Goal: Information Seeking & Learning: Learn about a topic

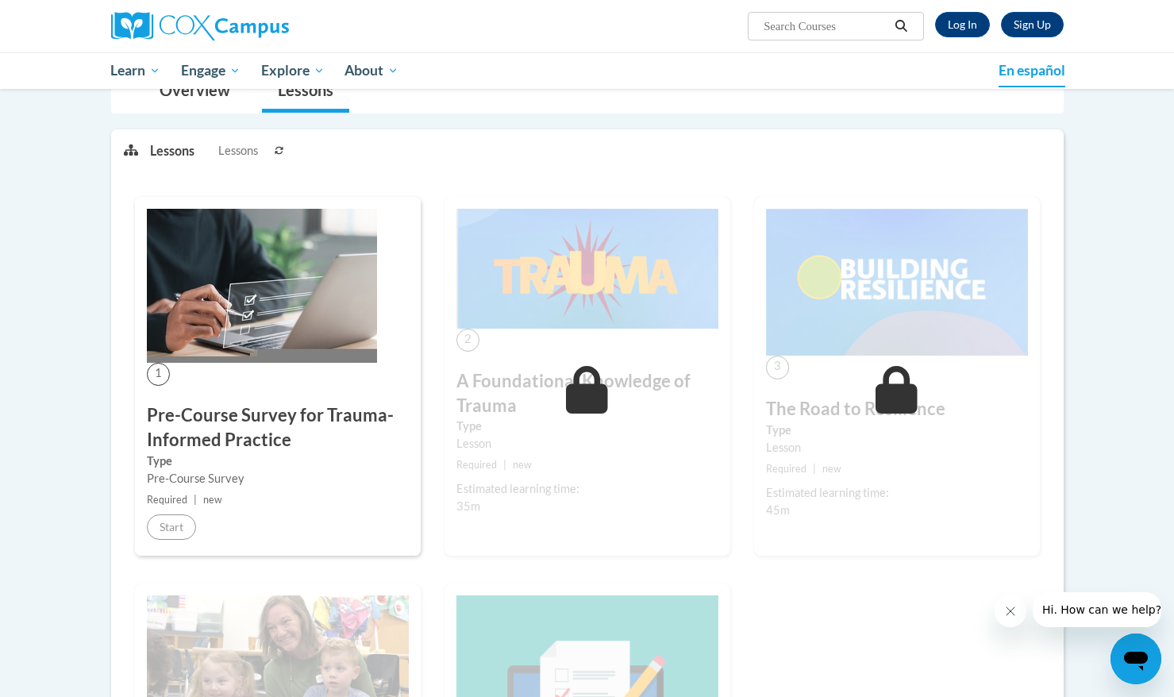
scroll to position [107, 0]
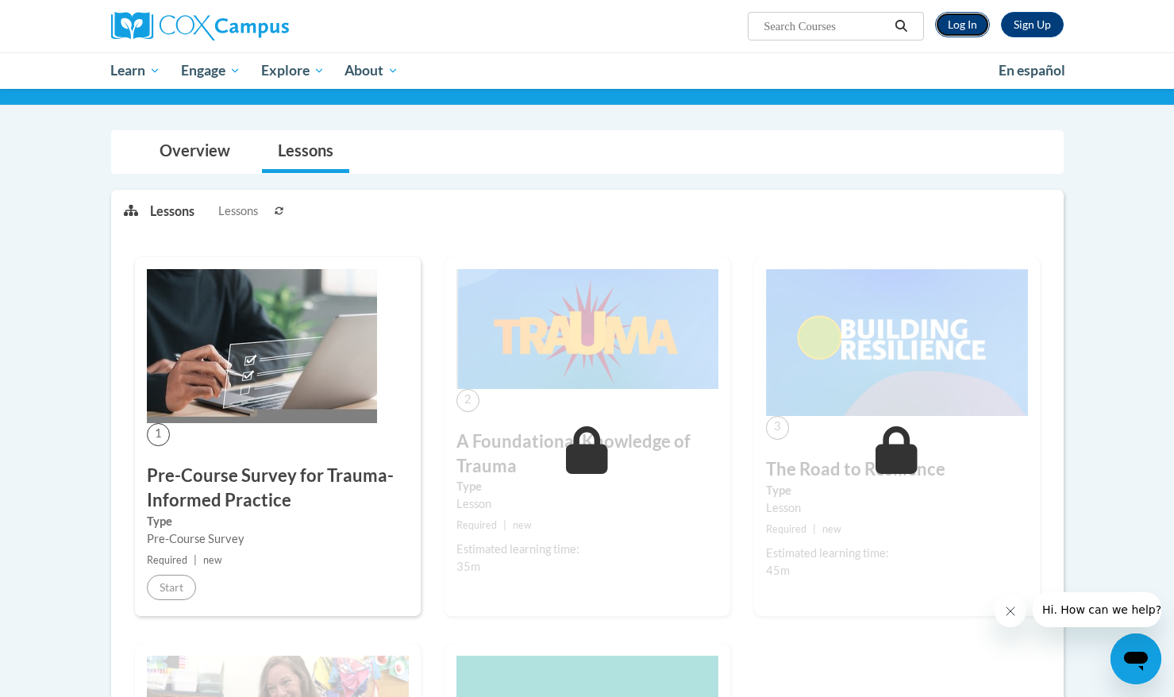
click at [975, 29] on link "Log In" at bounding box center [962, 24] width 55 height 25
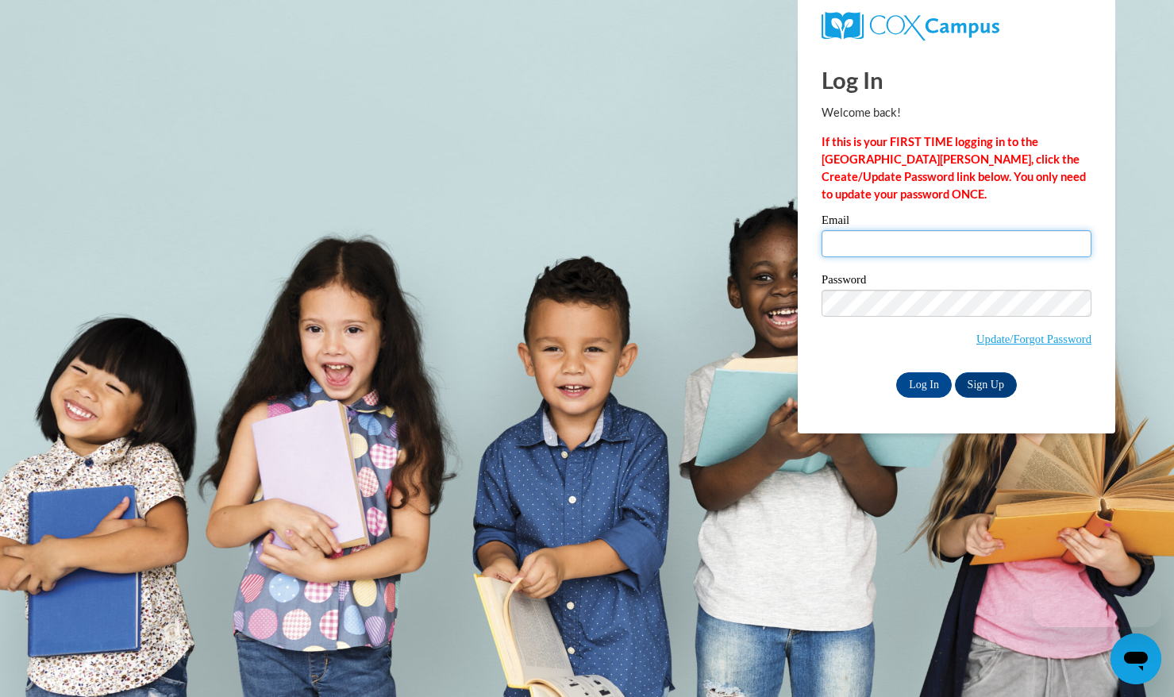
drag, startPoint x: 865, startPoint y: 252, endPoint x: 896, endPoint y: 269, distance: 35.5
click at [865, 252] on input "Email" at bounding box center [957, 243] width 270 height 27
type input "[EMAIL_ADDRESS][DOMAIN_NAME]"
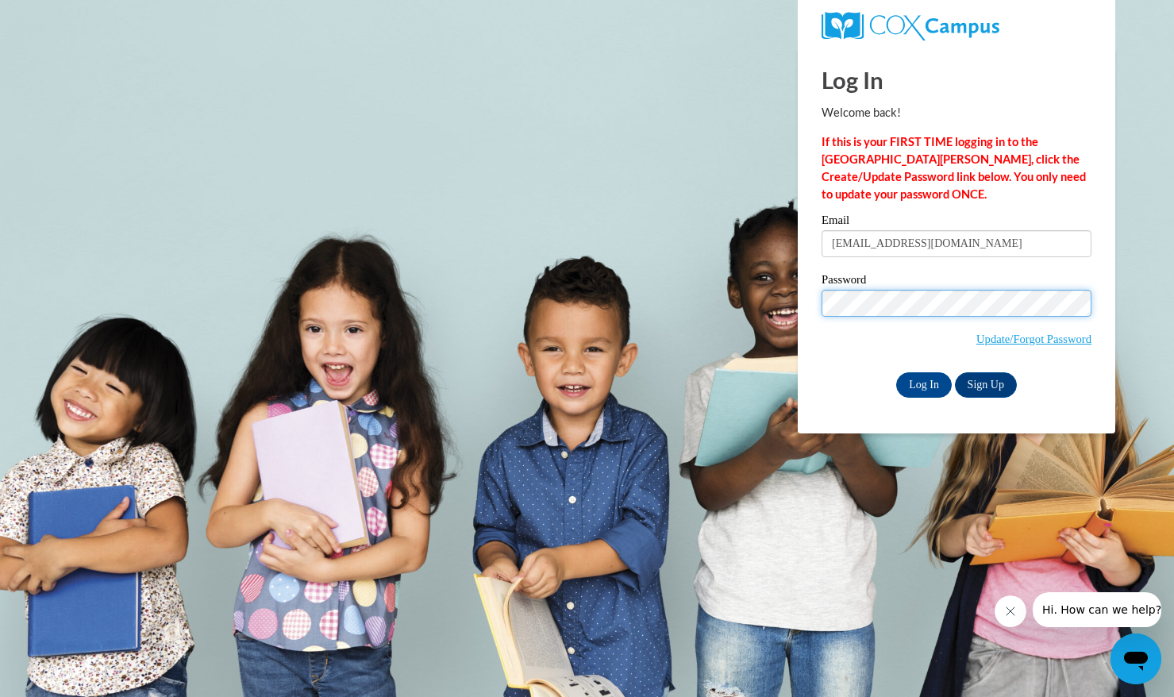
click at [896, 372] on input "Log In" at bounding box center [924, 384] width 56 height 25
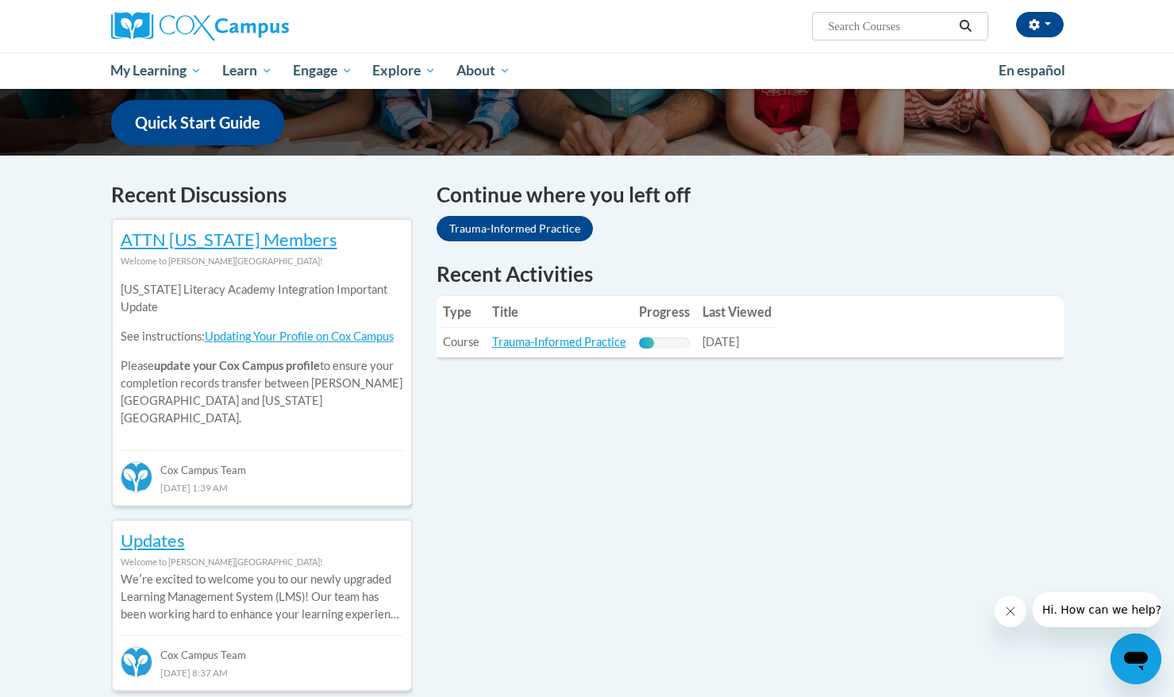
scroll to position [421, 0]
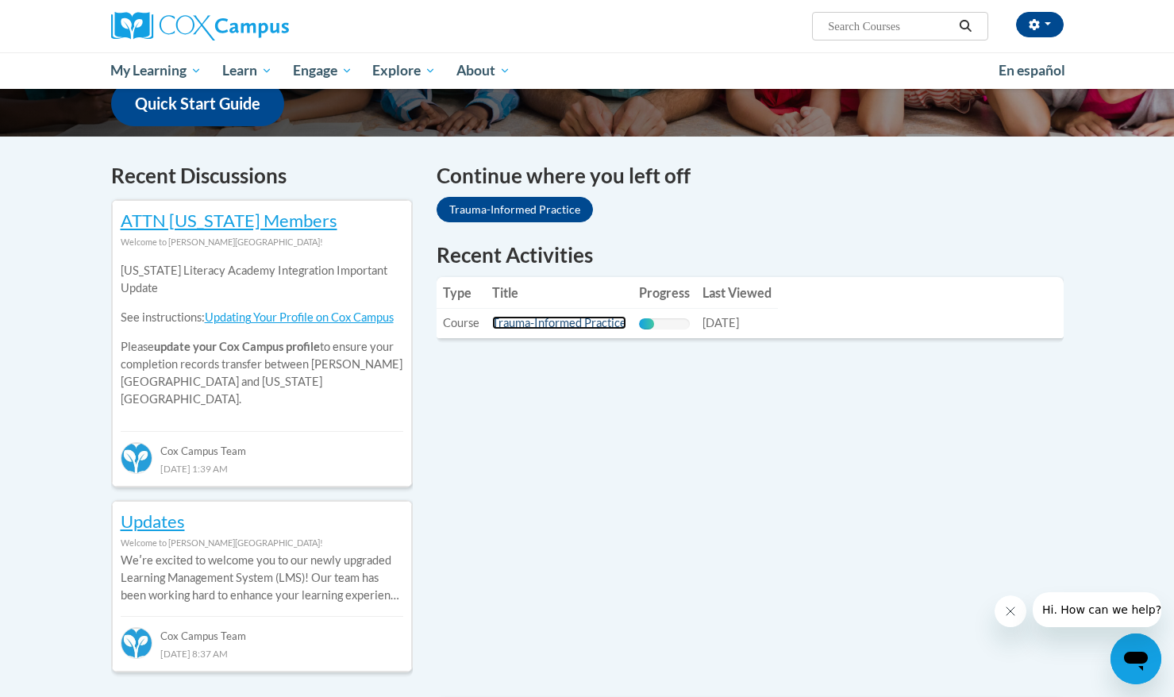
click at [533, 329] on link "Trauma-Informed Practice" at bounding box center [559, 322] width 134 height 13
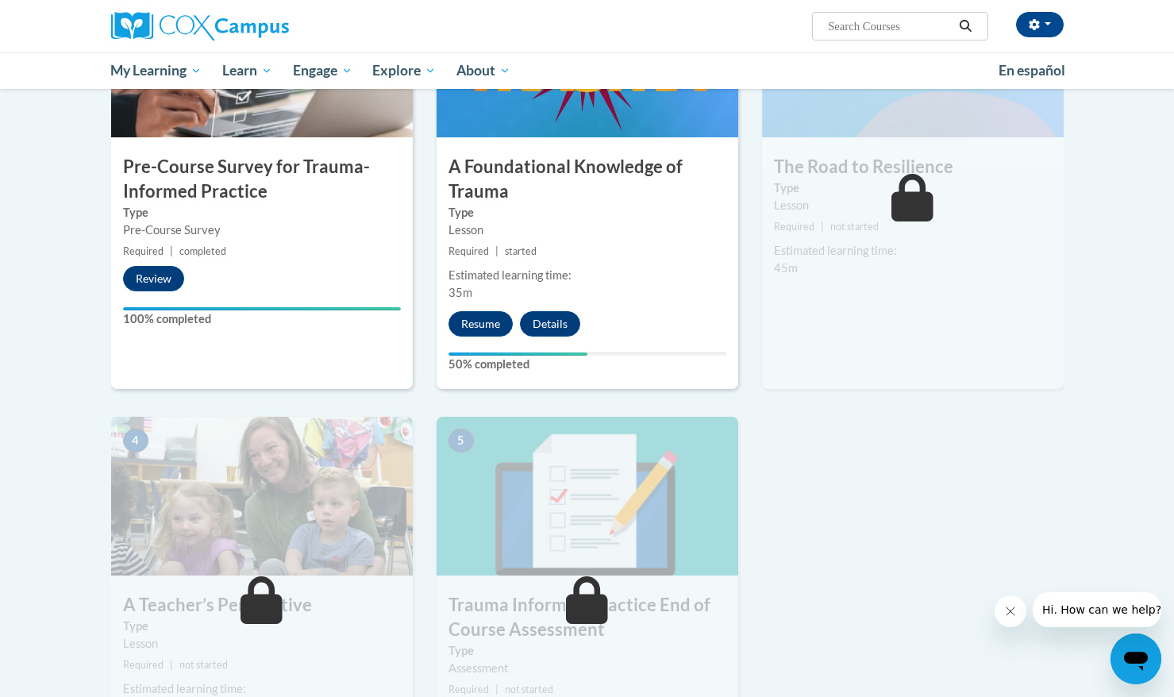
scroll to position [459, 0]
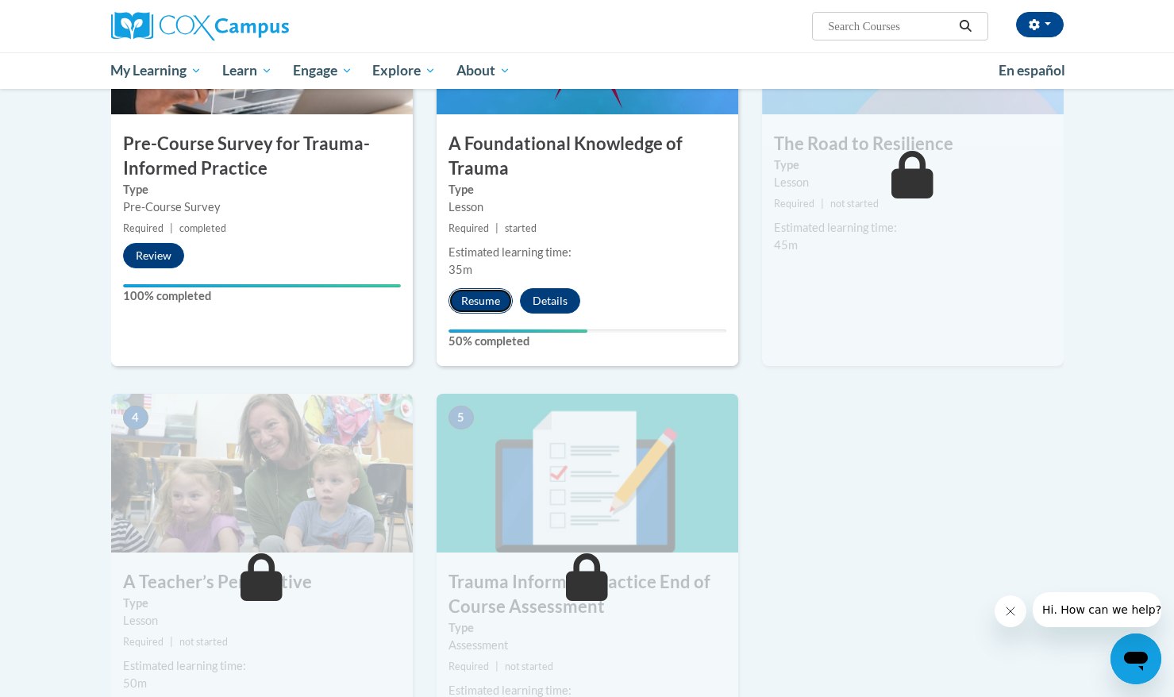
click at [500, 302] on button "Resume" at bounding box center [480, 300] width 64 height 25
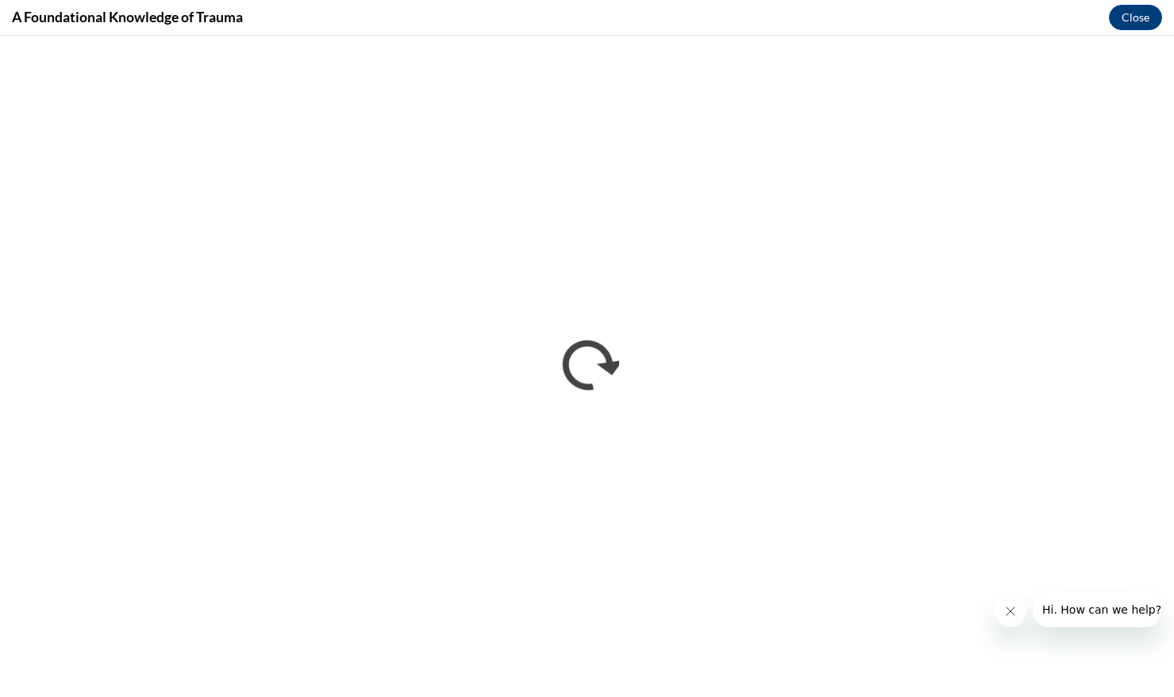
scroll to position [0, 0]
click at [1129, 21] on button "Close" at bounding box center [1135, 17] width 53 height 25
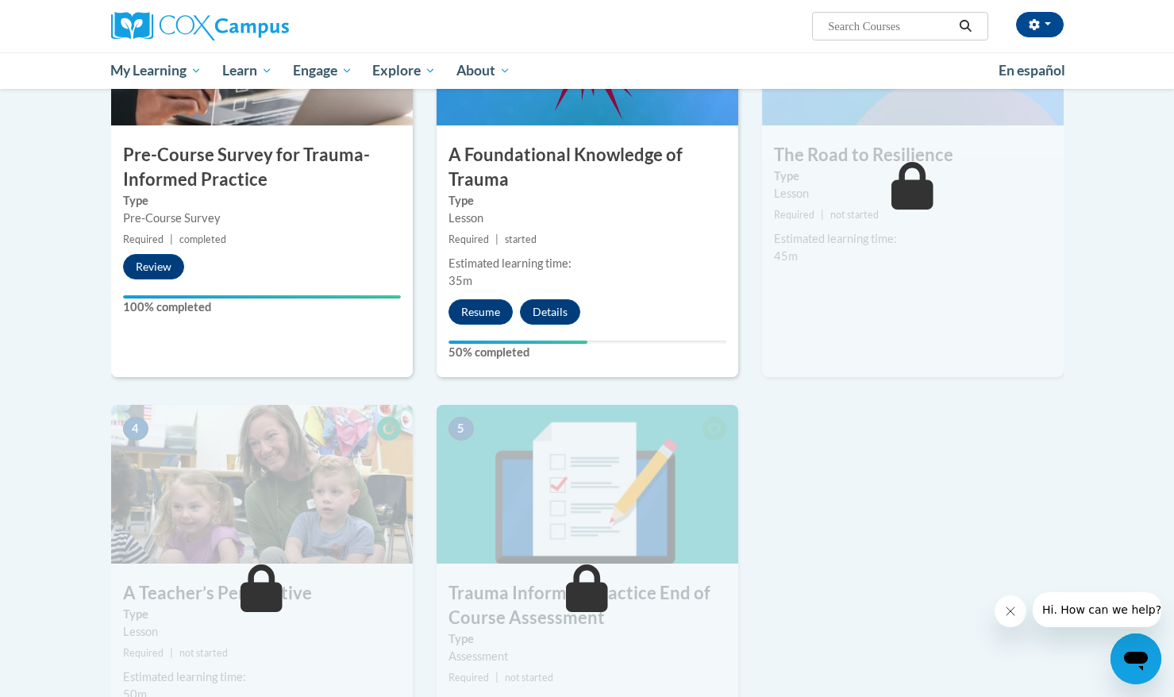
scroll to position [444, 0]
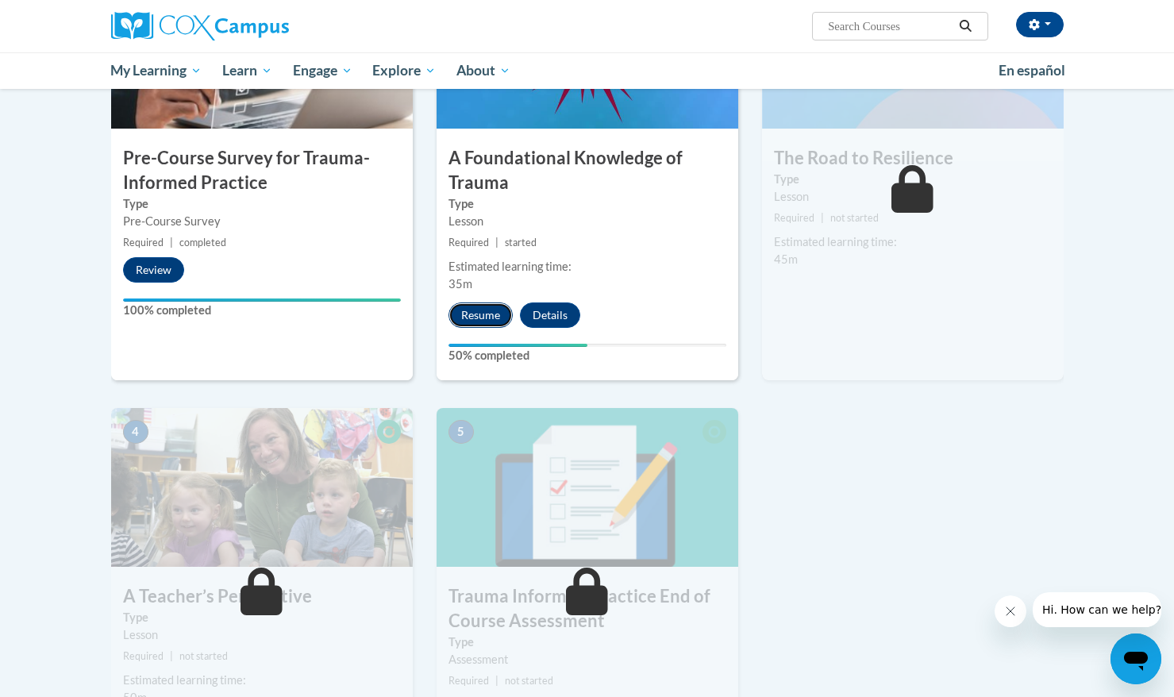
click at [476, 322] on button "Resume" at bounding box center [480, 314] width 64 height 25
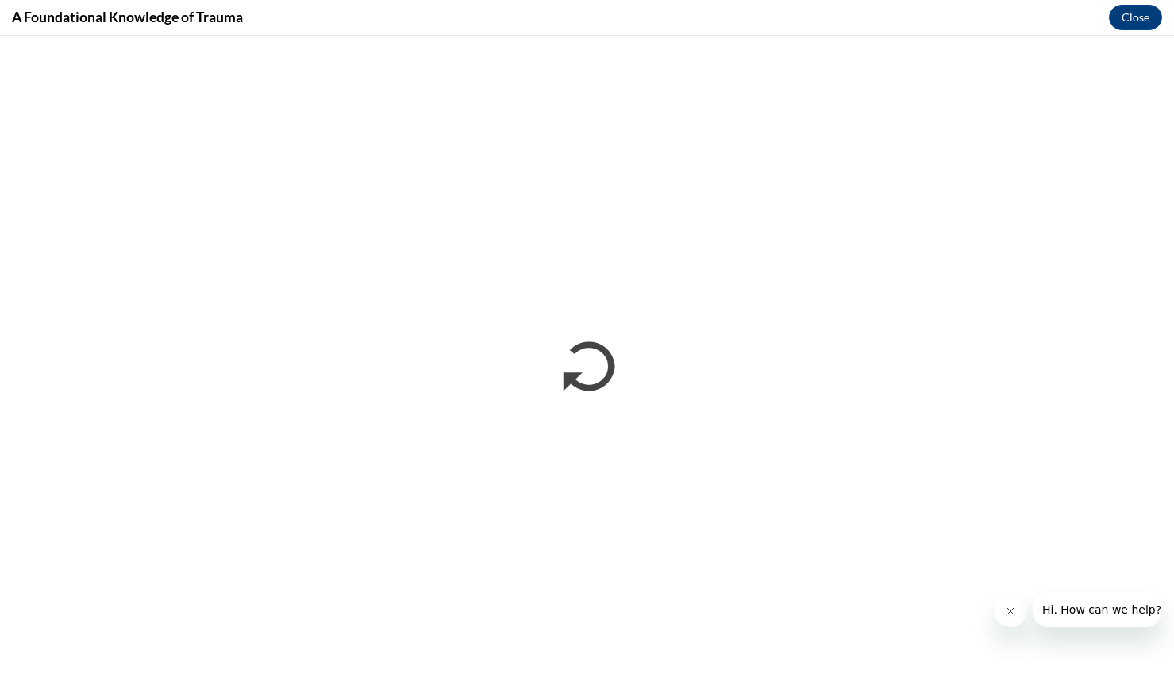
scroll to position [0, 0]
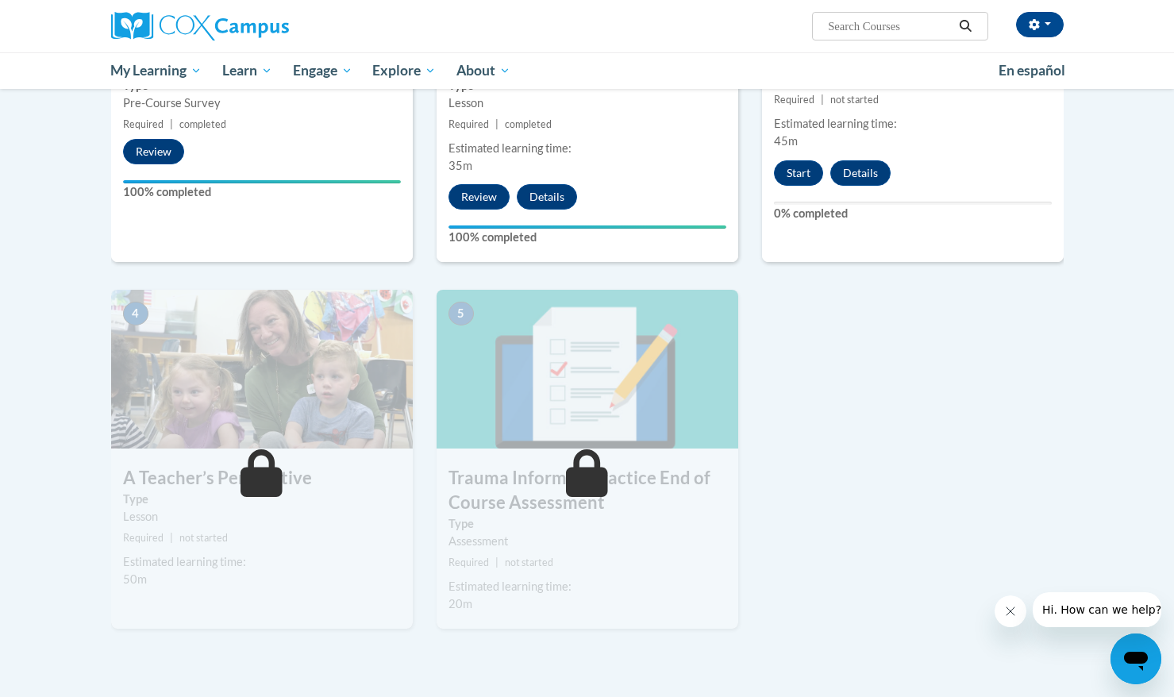
scroll to position [524, 0]
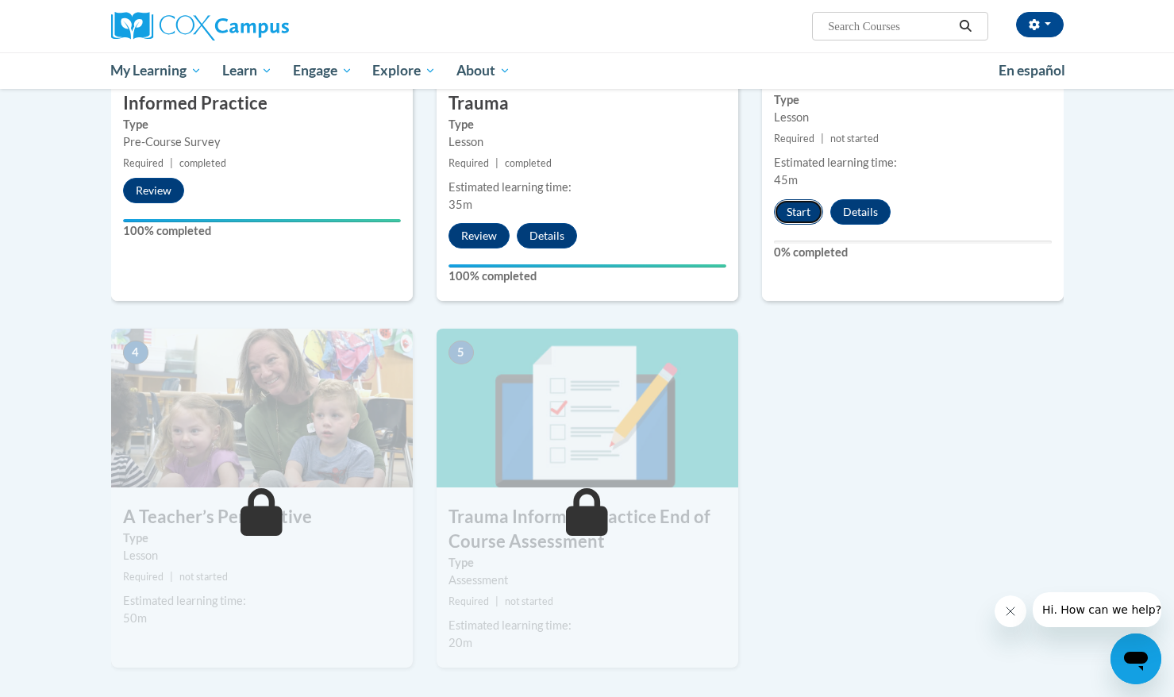
click at [806, 217] on button "Start" at bounding box center [798, 211] width 49 height 25
